Goal: Transaction & Acquisition: Purchase product/service

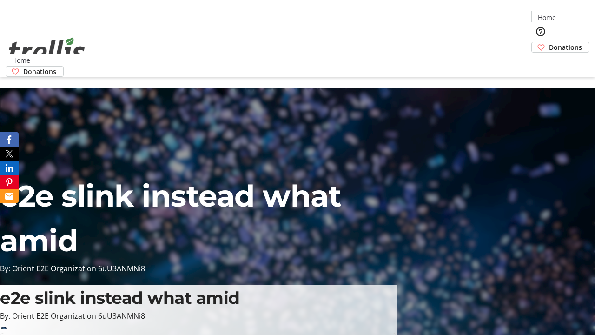
click at [549, 42] on span "Donations" at bounding box center [565, 47] width 33 height 10
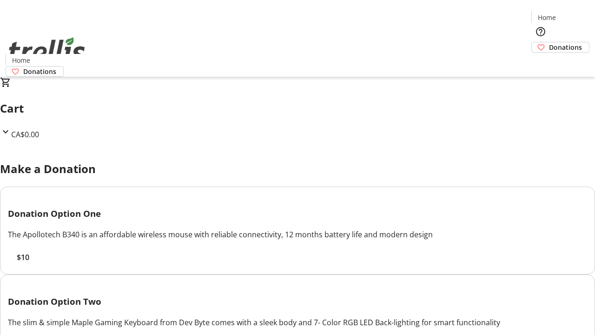
click at [29, 263] on span "$10" at bounding box center [23, 257] width 13 height 11
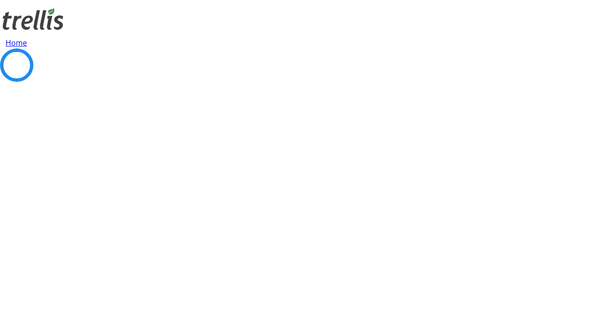
select select "CA"
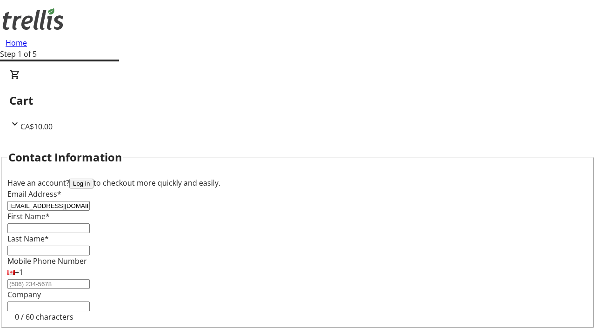
type input "[EMAIL_ADDRESS][DOMAIN_NAME]"
type input "[PERSON_NAME]"
type input "[STREET_ADDRESS][PERSON_NAME]"
type input "Kelowna"
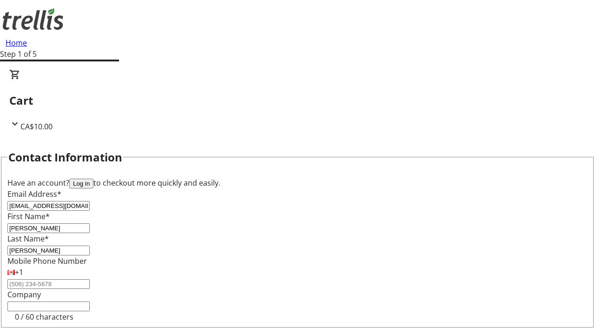
scroll to position [125, 0]
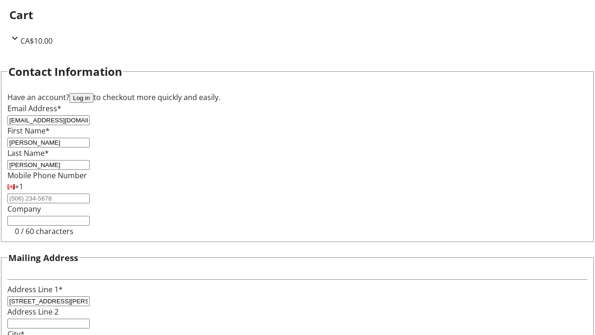
select select "BC"
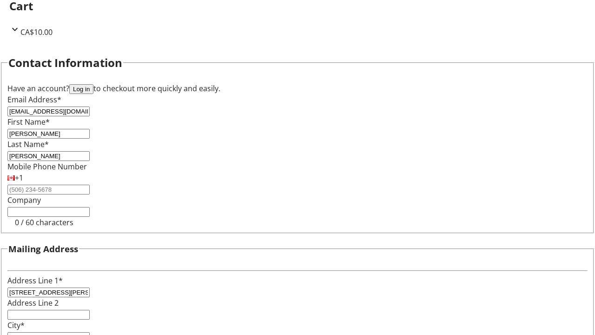
type input "Kelowna"
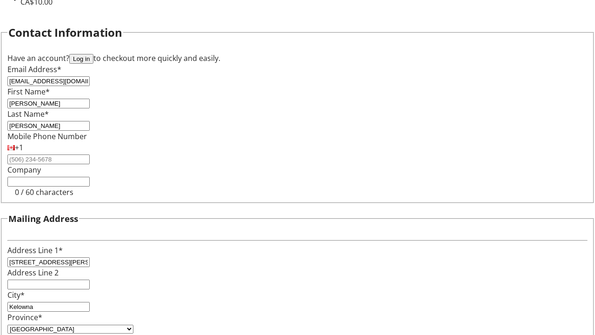
type input "V1Y 0C2"
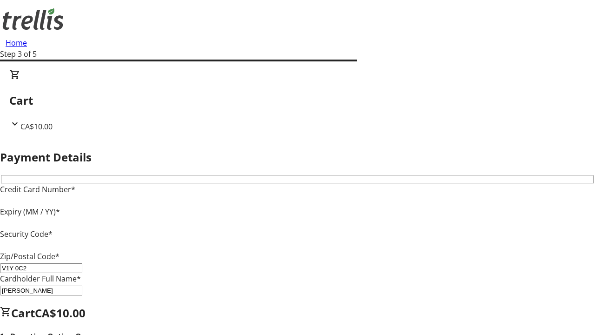
type input "V1Y 0C2"
